Goal: Contribute content: Add original content to the website for others to see

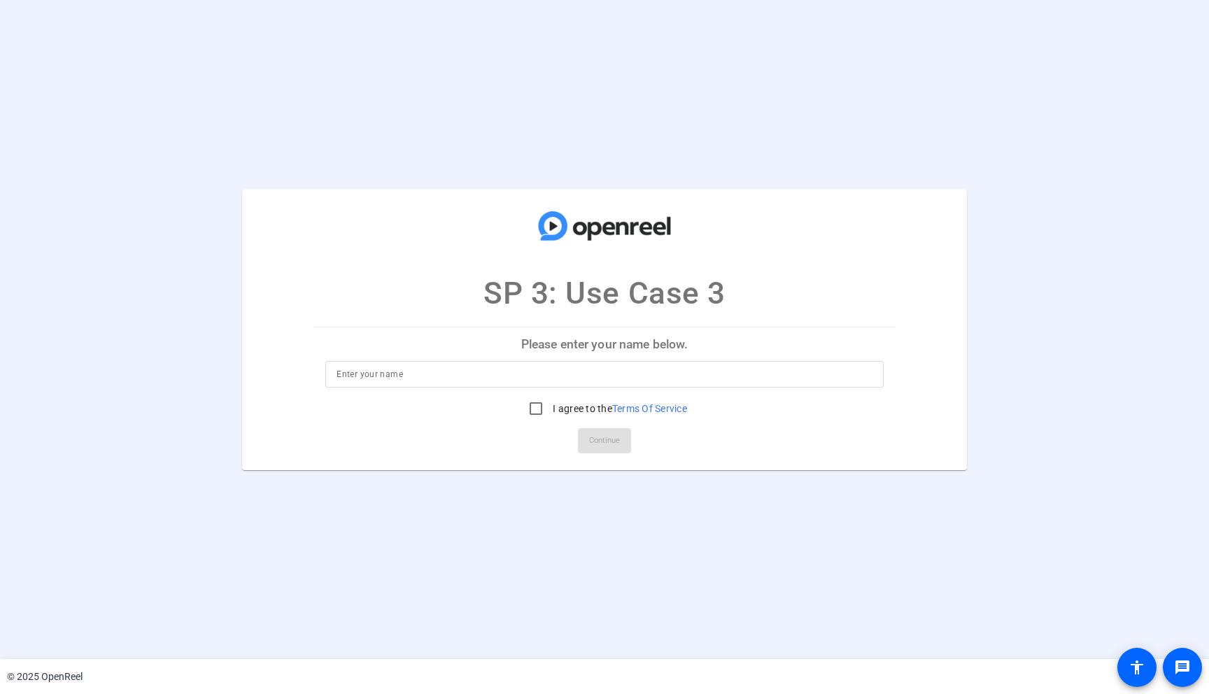
click at [434, 374] on input at bounding box center [604, 374] width 535 height 17
type input "[PERSON_NAME]"
click at [532, 410] on input "I agree to the Terms Of Service" at bounding box center [536, 409] width 28 height 28
checkbox input "true"
click at [611, 444] on span "Continue" at bounding box center [604, 440] width 31 height 21
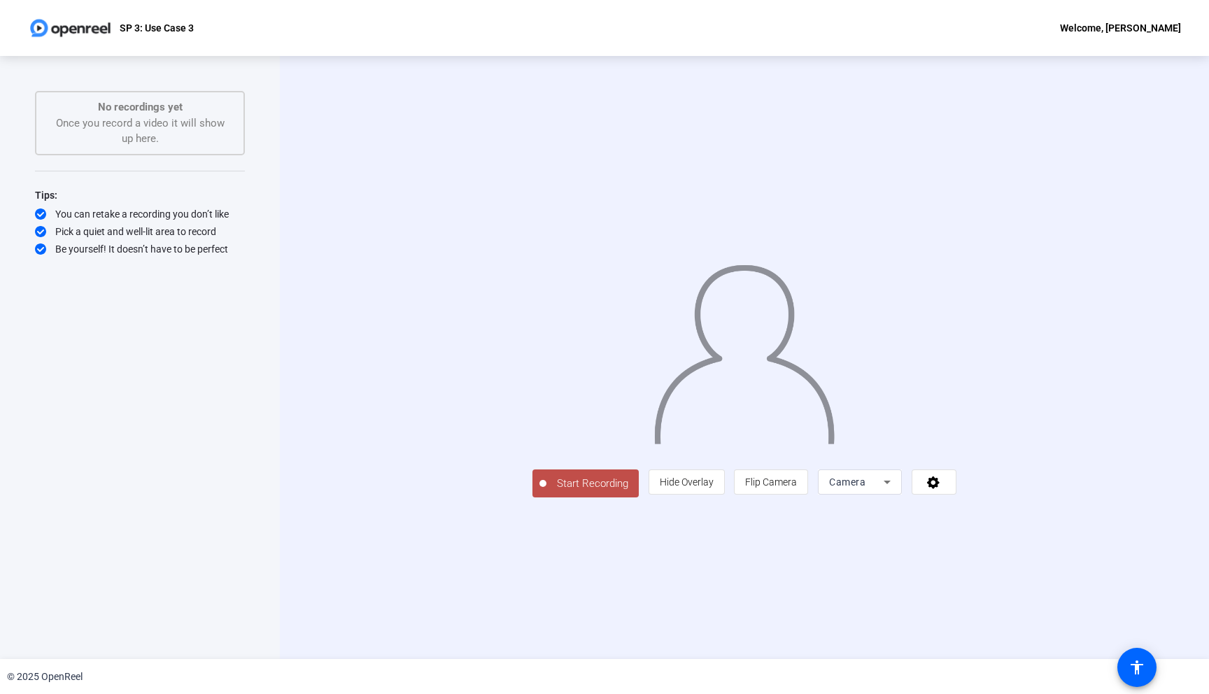
click at [891, 495] on div "Camera" at bounding box center [860, 481] width 62 height 25
click at [1028, 514] on mat-option "Screen" at bounding box center [1037, 510] width 84 height 28
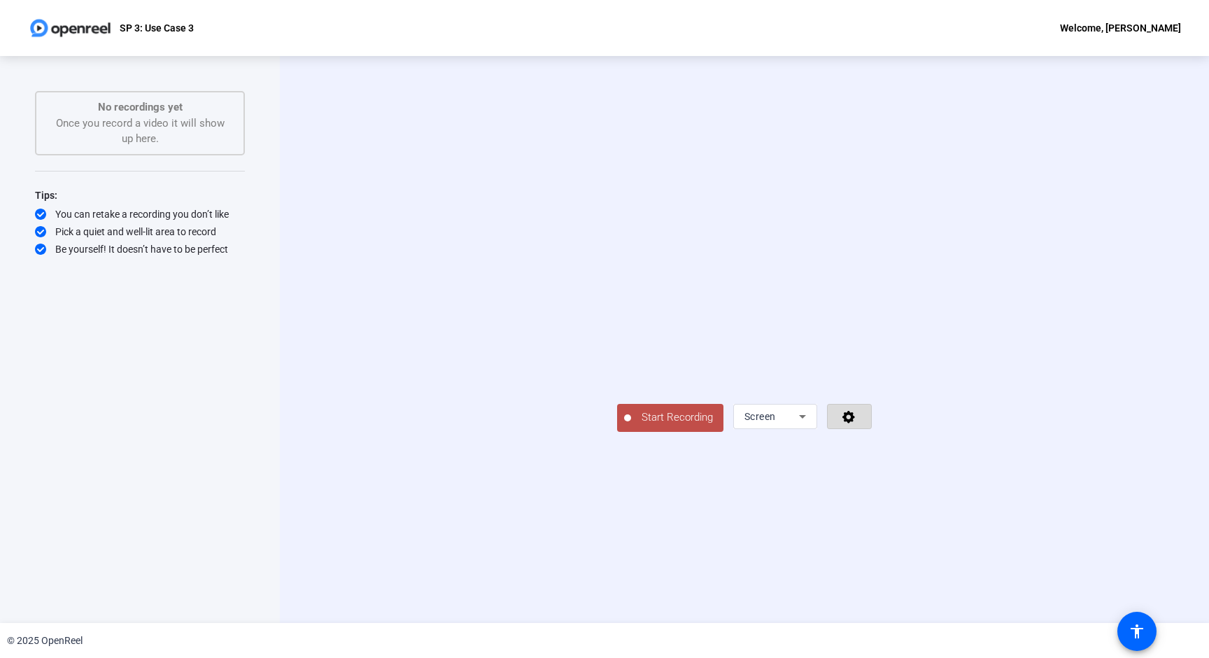
click at [871, 433] on span at bounding box center [849, 416] width 43 height 34
click at [1100, 558] on div at bounding box center [604, 329] width 1209 height 658
click at [631, 425] on span "Start Recording" at bounding box center [677, 417] width 92 height 16
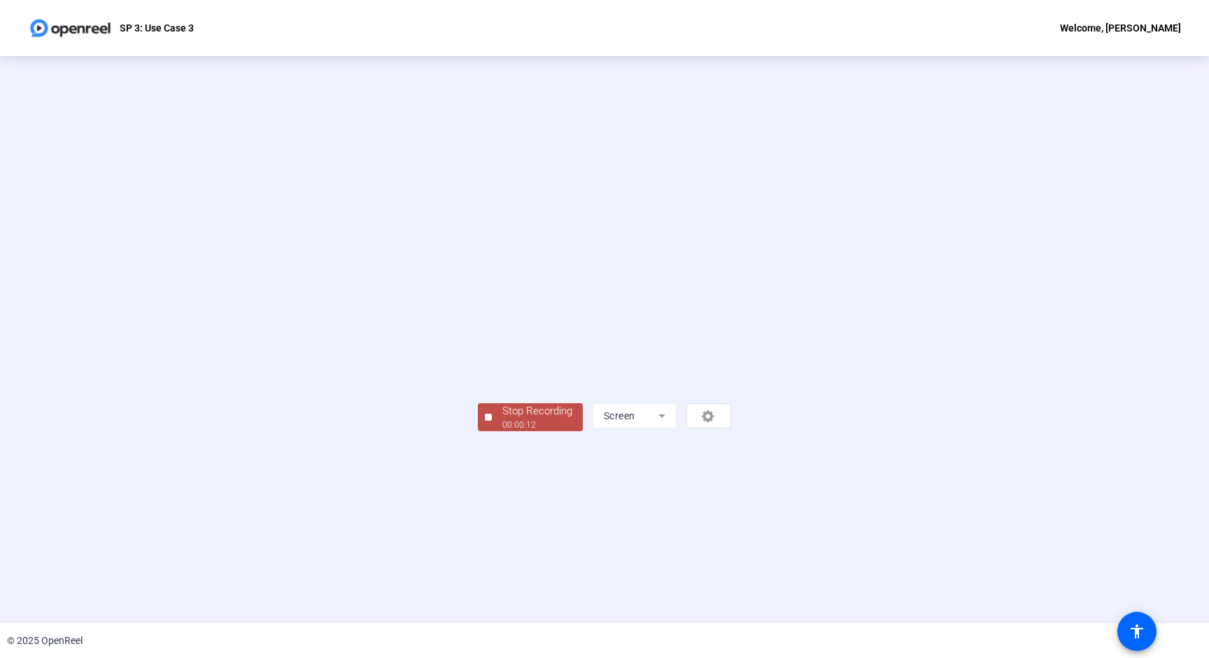
click at [502, 419] on div "Stop Recording" at bounding box center [537, 411] width 70 height 16
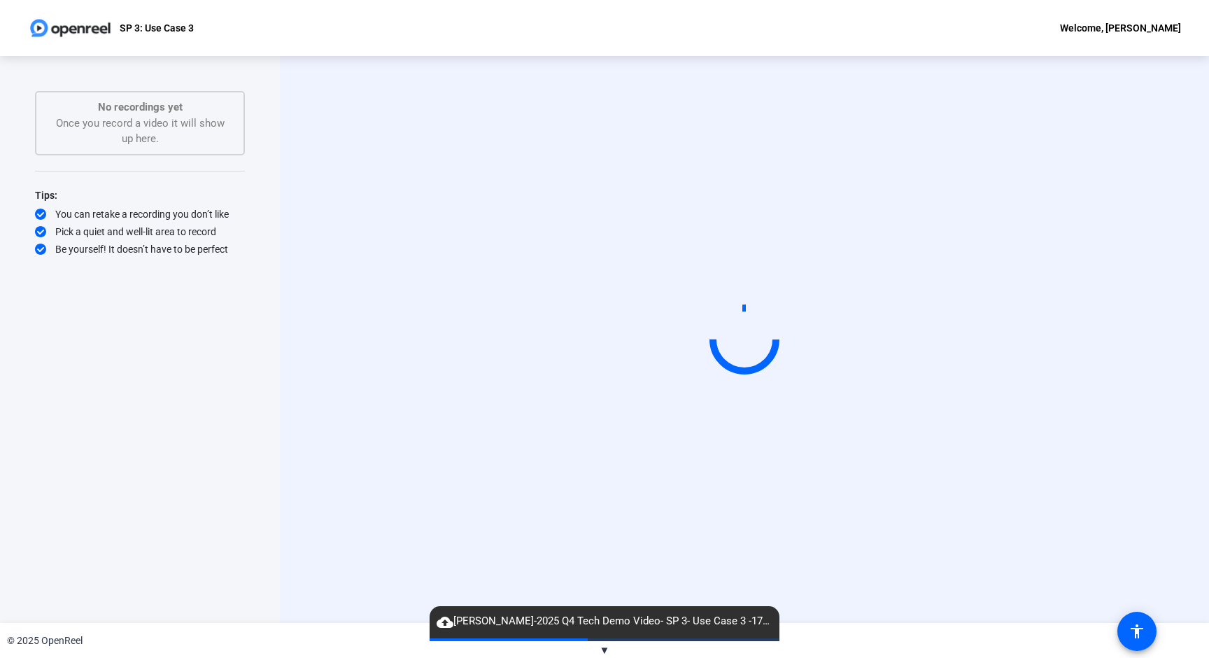
click at [603, 650] on span "▼" at bounding box center [605, 650] width 10 height 13
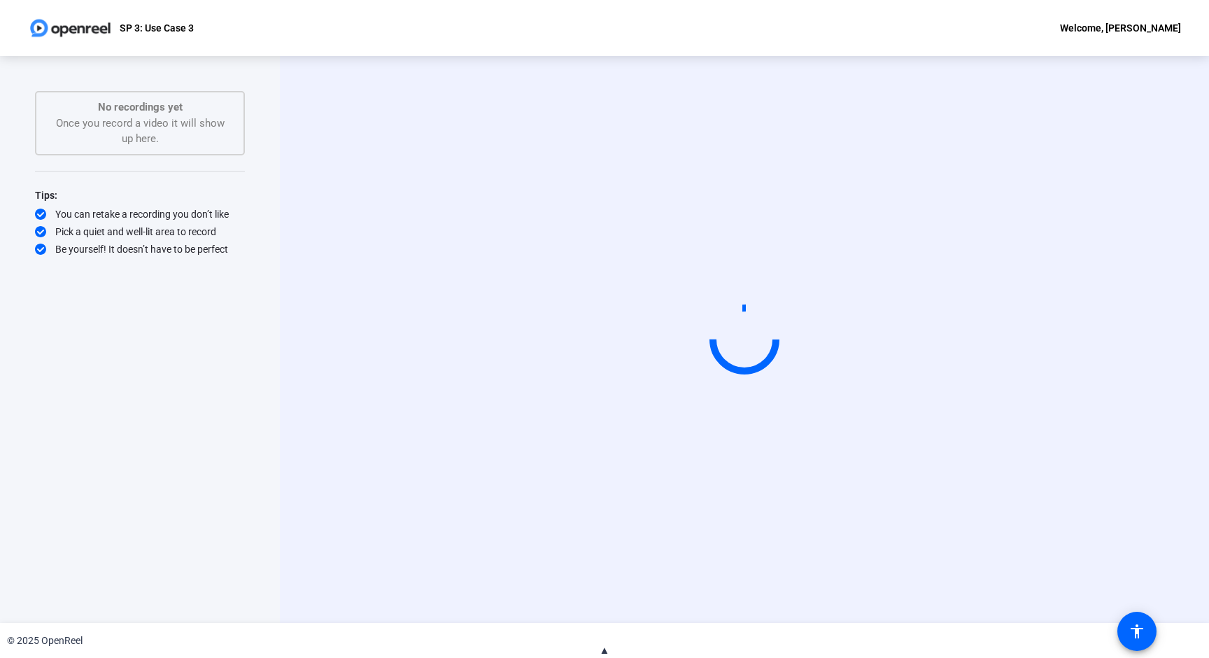
click at [603, 650] on span "▲" at bounding box center [605, 650] width 10 height 13
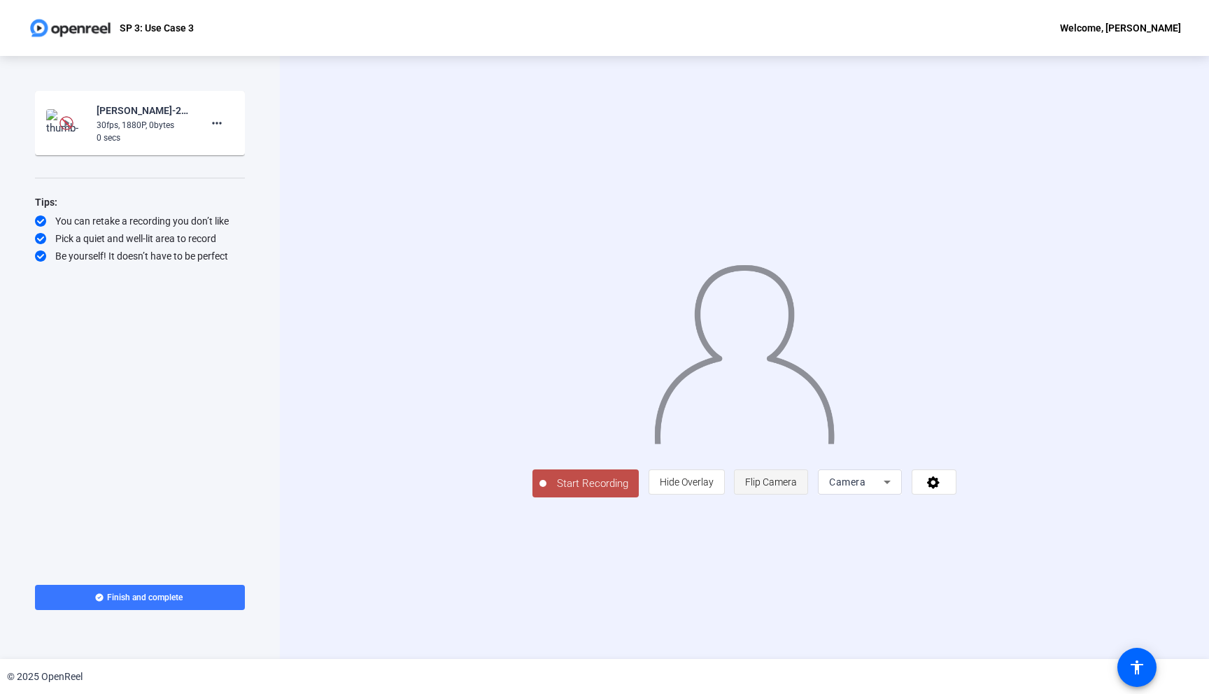
click at [797, 495] on span "Flip Camera" at bounding box center [771, 482] width 52 height 27
click at [891, 495] on div "Camera" at bounding box center [860, 481] width 62 height 25
click at [1023, 511] on span "Screen" at bounding box center [1013, 510] width 27 height 17
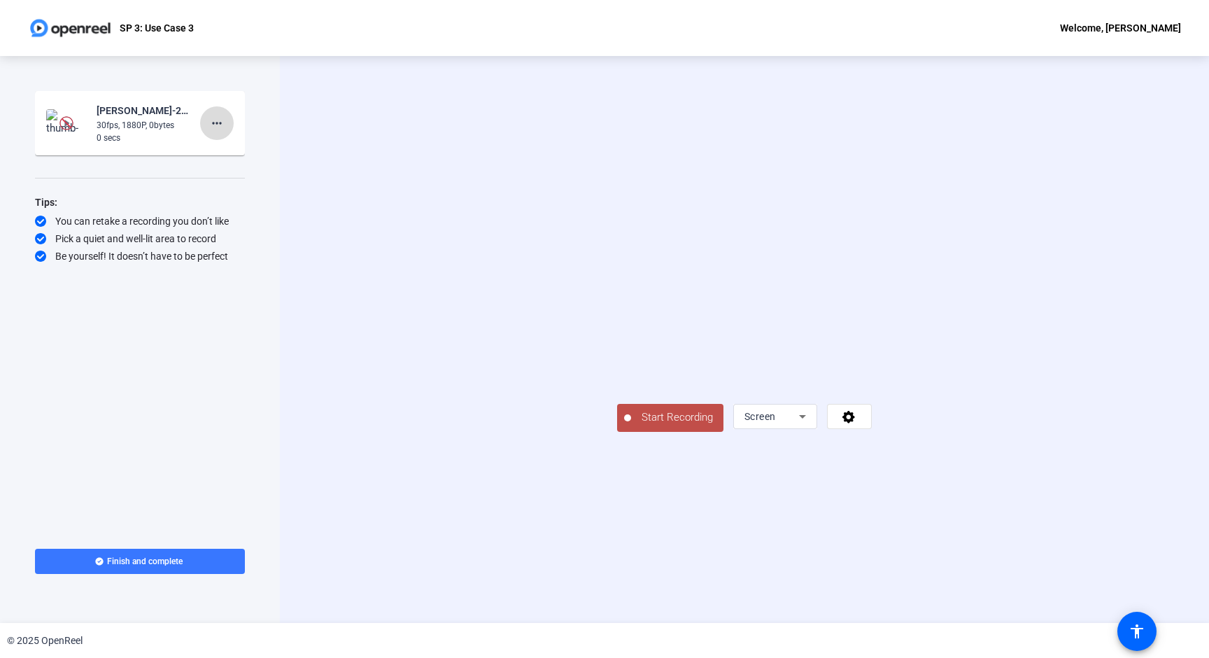
click at [216, 119] on mat-icon "more_horiz" at bounding box center [216, 123] width 17 height 17
click at [139, 113] on div at bounding box center [604, 329] width 1209 height 658
click at [127, 116] on div "[PERSON_NAME]-2025 Q4 Tech Demo Video- SP 3- Use Case 3 -1758015932963-screen" at bounding box center [144, 110] width 94 height 17
click at [219, 122] on mat-icon "more_horiz" at bounding box center [216, 123] width 17 height 17
click at [103, 127] on div at bounding box center [604, 329] width 1209 height 658
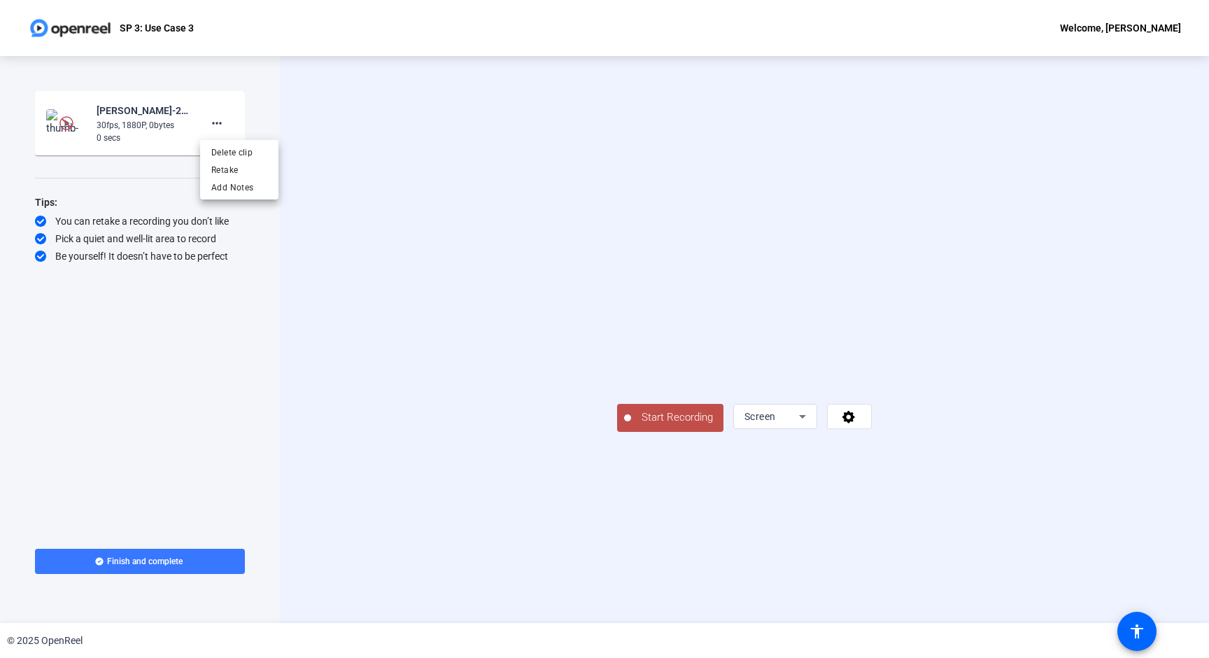
click at [103, 127] on body "Accessibility Screen-Reader Guide, Feedback, and Issue Reporting | New window S…" at bounding box center [604, 329] width 1209 height 658
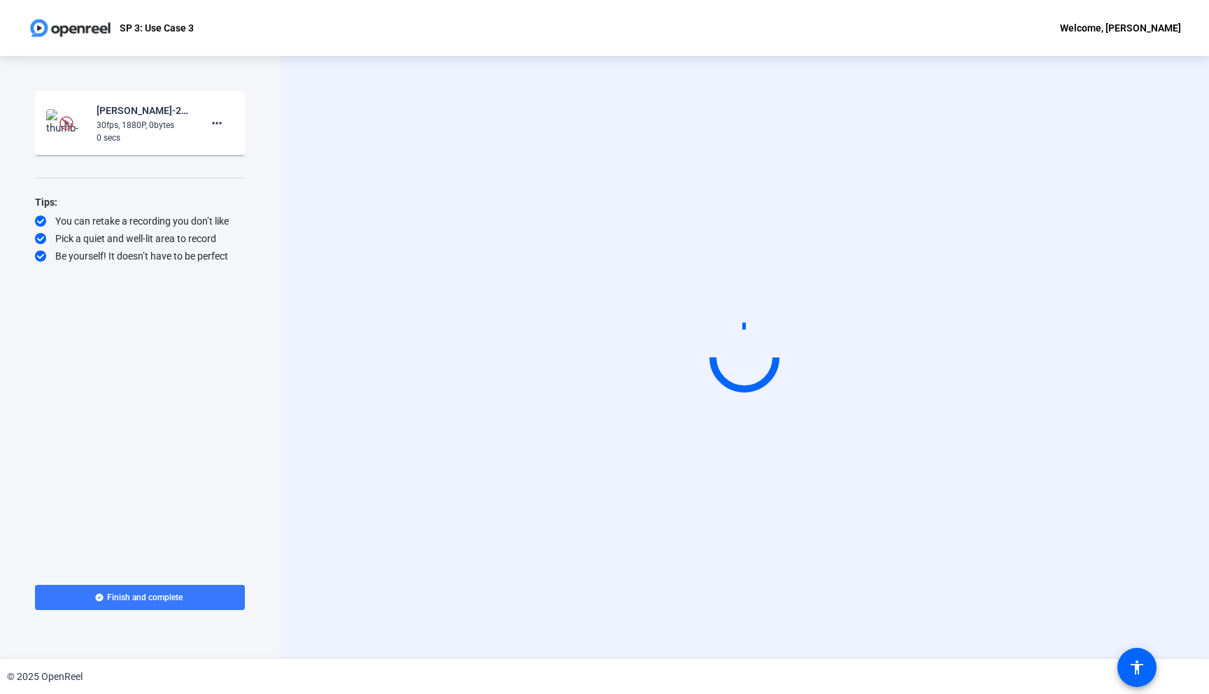
click at [168, 135] on div "0 secs" at bounding box center [144, 138] width 94 height 13
click at [221, 122] on mat-icon "more_horiz" at bounding box center [216, 123] width 17 height 17
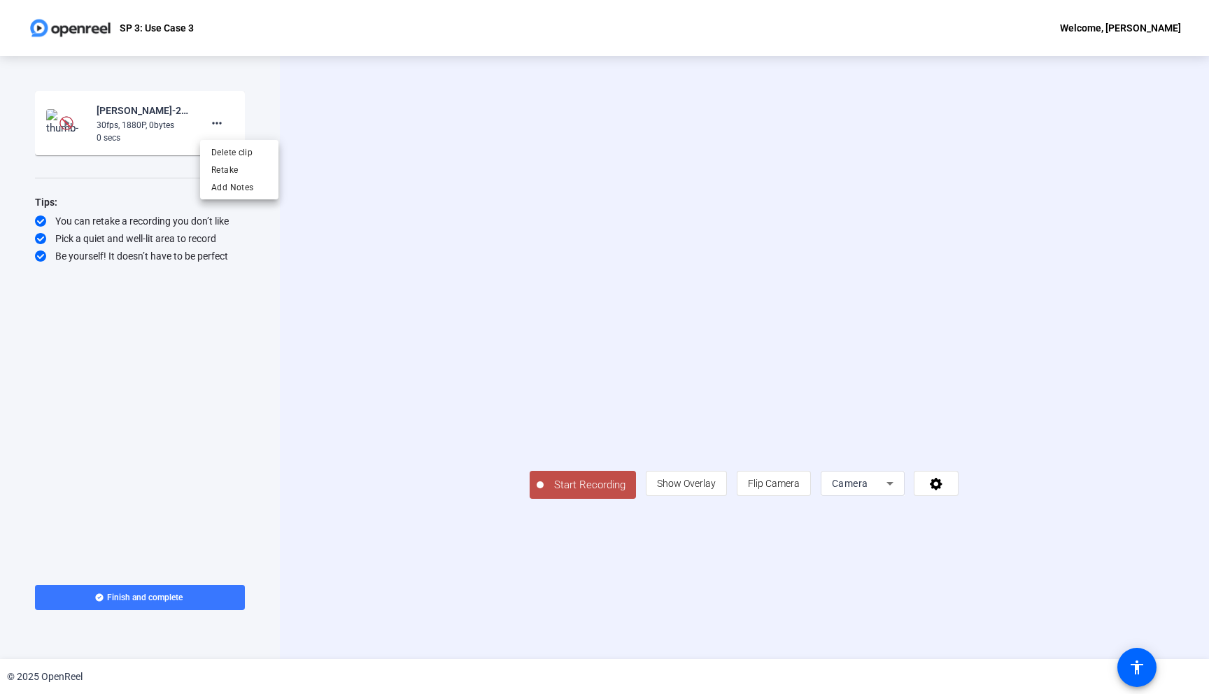
click at [139, 120] on div at bounding box center [604, 347] width 1209 height 694
click at [188, 513] on div "Start Recording [PERSON_NAME]-2025 Q4 Tech Demo Video- SP 3- Use Case 3 -175801…" at bounding box center [140, 325] width 210 height 468
click at [222, 127] on mat-icon "more_horiz" at bounding box center [216, 123] width 17 height 17
click at [187, 341] on div at bounding box center [604, 347] width 1209 height 694
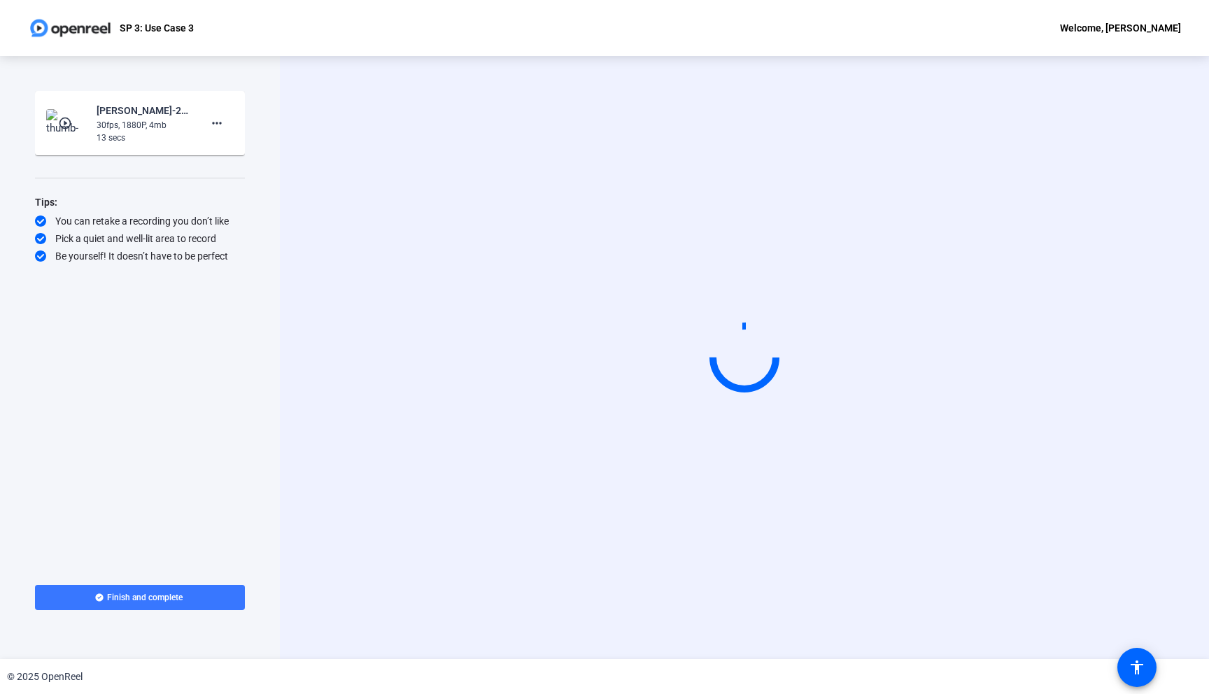
click at [143, 120] on div "30fps, 1880P, 4mb" at bounding box center [144, 125] width 94 height 13
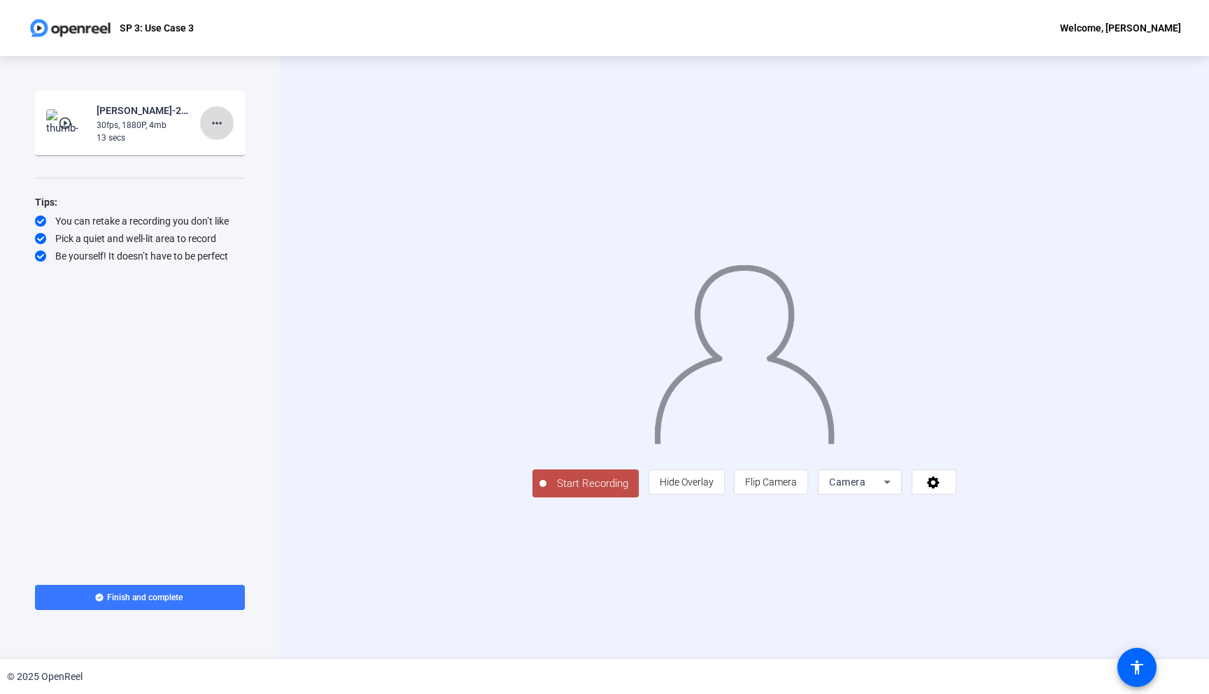
click at [229, 120] on span at bounding box center [217, 123] width 34 height 34
click at [266, 95] on div at bounding box center [604, 347] width 1209 height 694
click at [66, 131] on img at bounding box center [66, 123] width 41 height 28
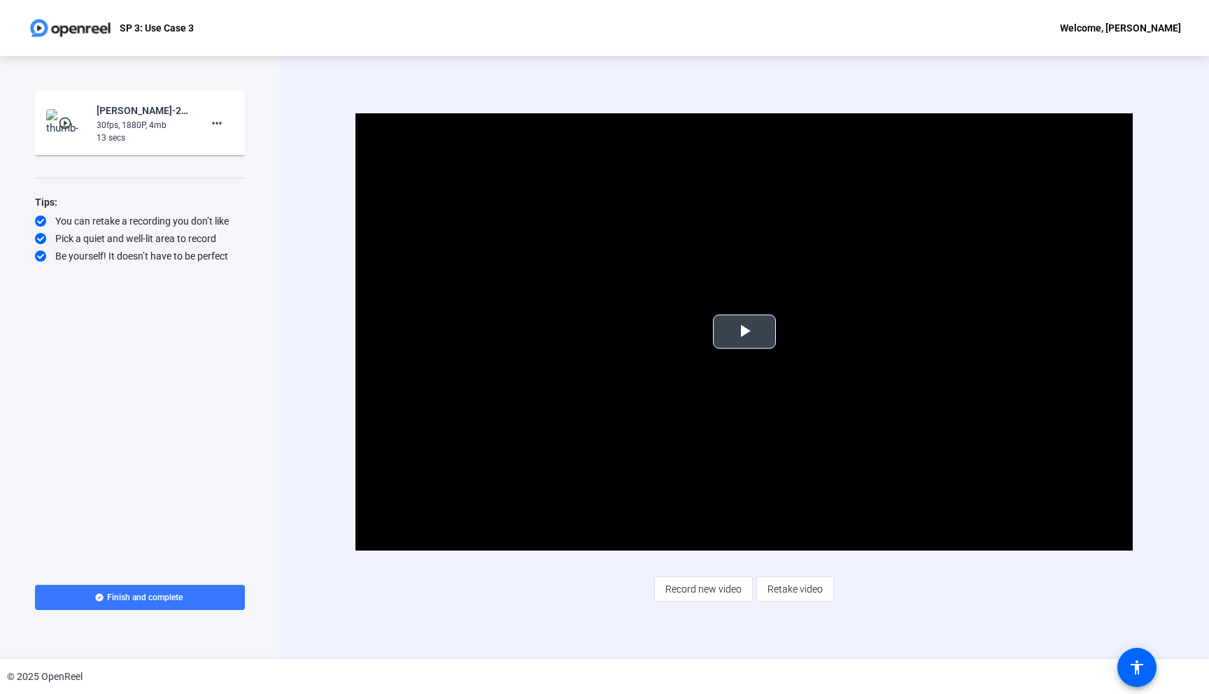
click at [744, 332] on span "Video Player" at bounding box center [744, 332] width 0 height 0
